Goal: Check status: Check status

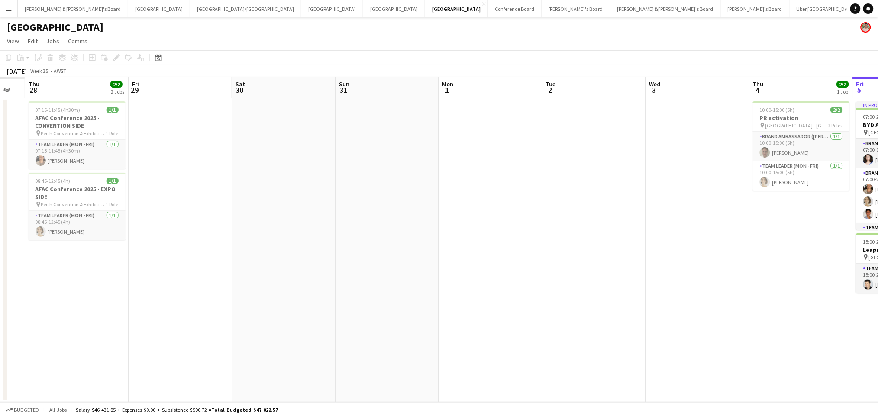
drag, startPoint x: 330, startPoint y: 234, endPoint x: 333, endPoint y: 191, distance: 42.5
click at [372, 223] on app-calendar-viewport "Tue 26 Wed 27 Thu 28 2/2 2 Jobs Fri 29 Sat 30 Sun 31 Mon 1 Tue 2 Wed 3 Thu 4 2/…" at bounding box center [439, 239] width 878 height 325
click at [67, 17] on div "[GEOGRAPHIC_DATA]" at bounding box center [439, 25] width 878 height 16
click at [67, 16] on button "[PERSON_NAME] & [PERSON_NAME]'s Board Close" at bounding box center [73, 8] width 110 height 17
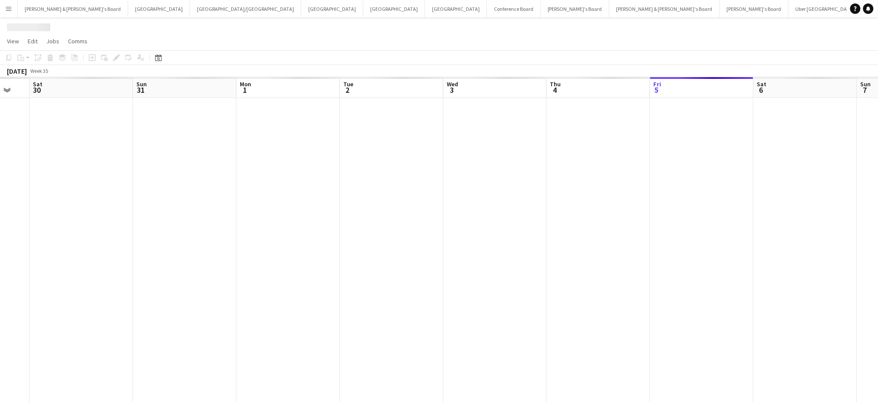
drag, startPoint x: 174, startPoint y: 226, endPoint x: 546, endPoint y: 224, distance: 371.5
click at [546, 224] on app-calendar-viewport "Fri 29 Sat 30 Sun 31 Mon 1 Tue 2 Wed 3 Thu 4 Fri 5 Sat 6 Sun 7 Mon 8 Tue 9 Wed …" at bounding box center [439, 239] width 878 height 325
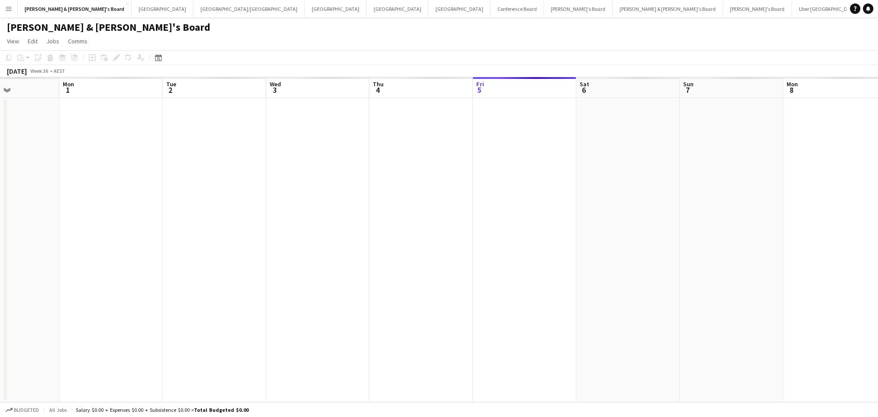
drag, startPoint x: 532, startPoint y: 230, endPoint x: 540, endPoint y: 253, distance: 24.0
click at [540, 253] on app-calendar-viewport "Fri 29 Sat 30 Sun 31 Mon 1 Tue 2 Wed 3 Thu 4 Fri 5 Sat 6 Sun 7 Mon 8 Tue 9 Wed …" at bounding box center [439, 239] width 878 height 325
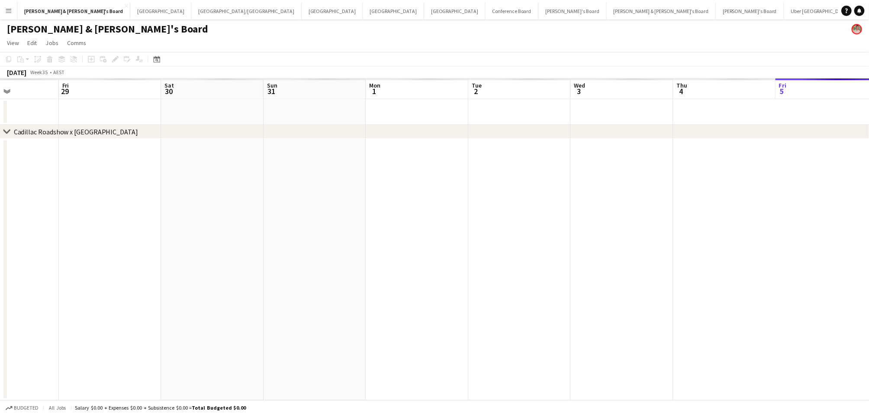
scroll to position [0, 174]
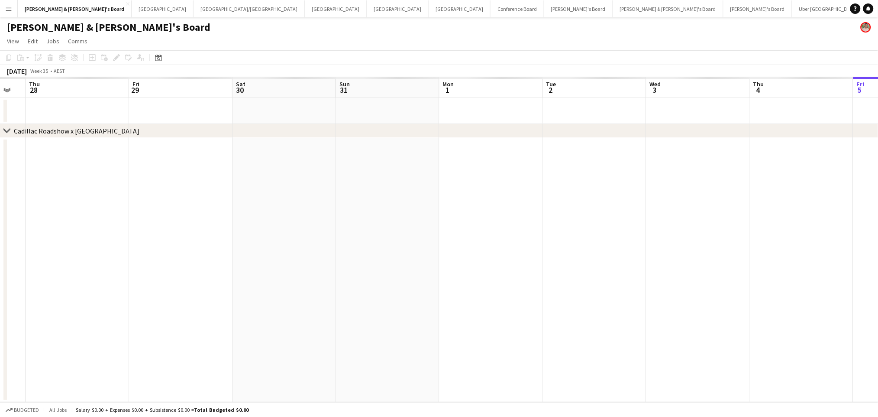
drag, startPoint x: 273, startPoint y: 262, endPoint x: 447, endPoint y: 261, distance: 174.1
click at [453, 258] on app-calendar-viewport "Tue 26 Wed 27 Thu 28 Fri 29 Sat 30 Sun 31 Mon 1 Tue 2 Wed 3 Thu 4 Fri 5 Sat 6 S…" at bounding box center [439, 239] width 878 height 325
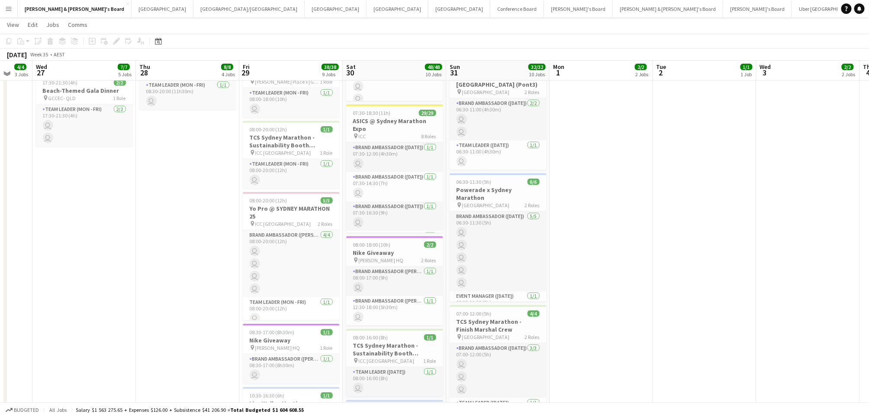
scroll to position [196, 0]
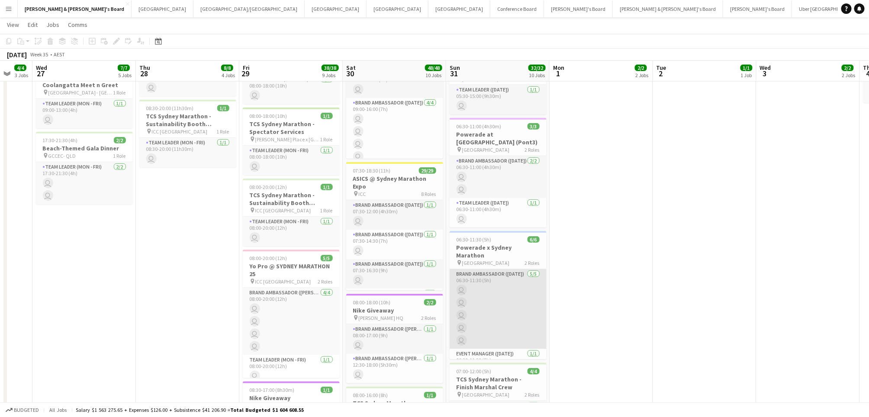
click at [510, 318] on app-card-role "Brand Ambassador ([DATE]) [DATE] 06:30-11:30 (5h) user user user user user" at bounding box center [498, 309] width 97 height 80
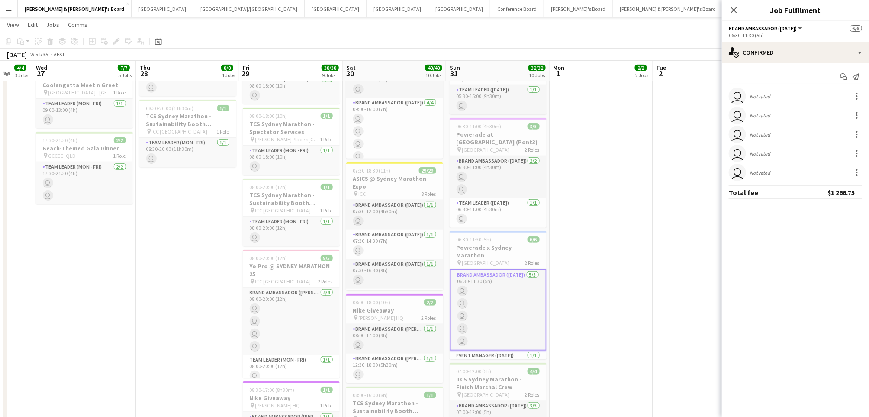
click at [614, 279] on app-date-cell "07:30-15:00 (7h30m) 1/1 Live Well activation pin South Eveleigh Sydney 1 Role T…" at bounding box center [601, 385] width 103 height 968
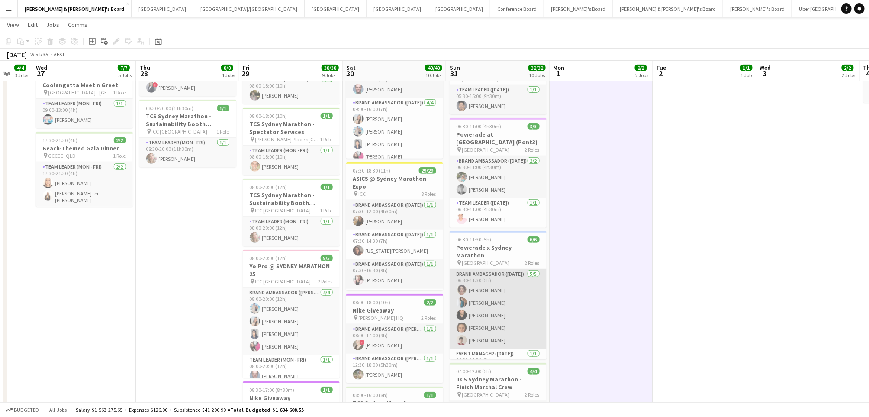
scroll to position [11, 0]
